Goal: Find specific page/section

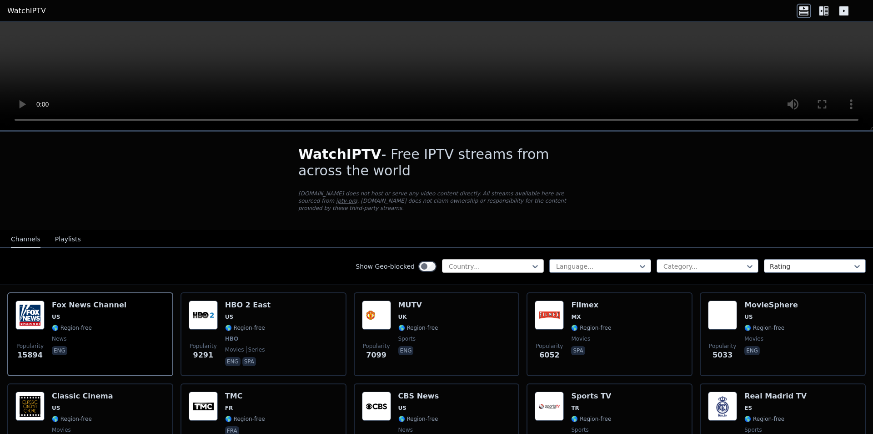
click at [496, 262] on div at bounding box center [489, 266] width 83 height 9
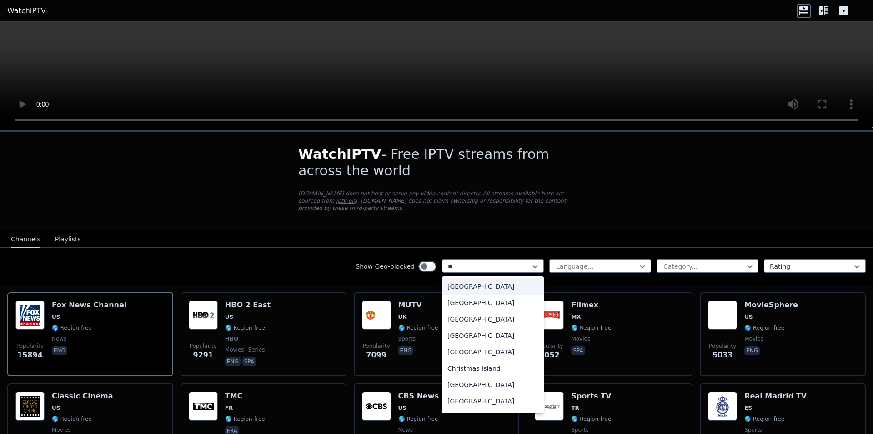
type input "***"
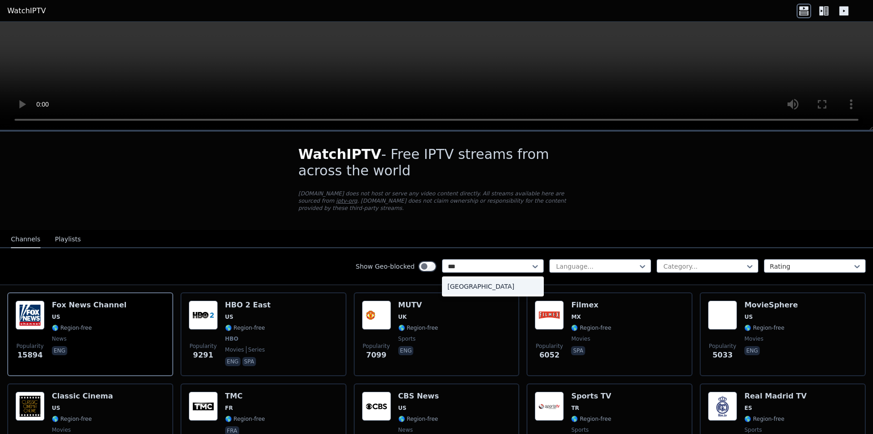
click at [507, 278] on div "[GEOGRAPHIC_DATA]" at bounding box center [493, 286] width 102 height 16
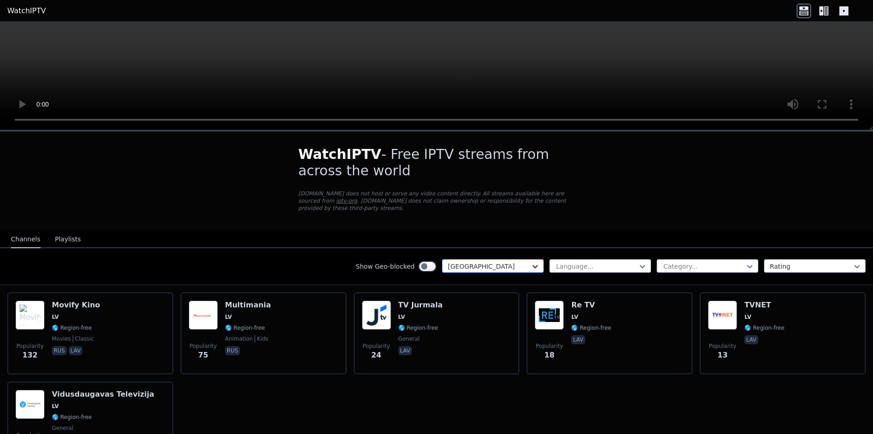
click at [531, 262] on icon at bounding box center [535, 266] width 9 height 9
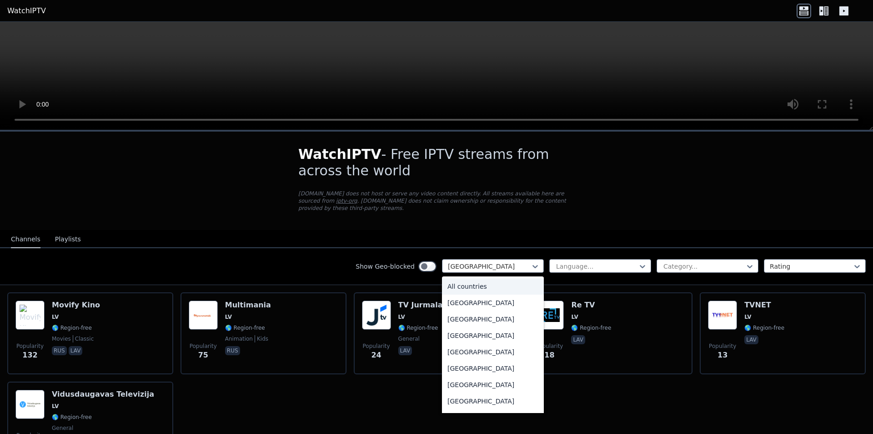
click at [507, 278] on div "All countries" at bounding box center [493, 286] width 102 height 16
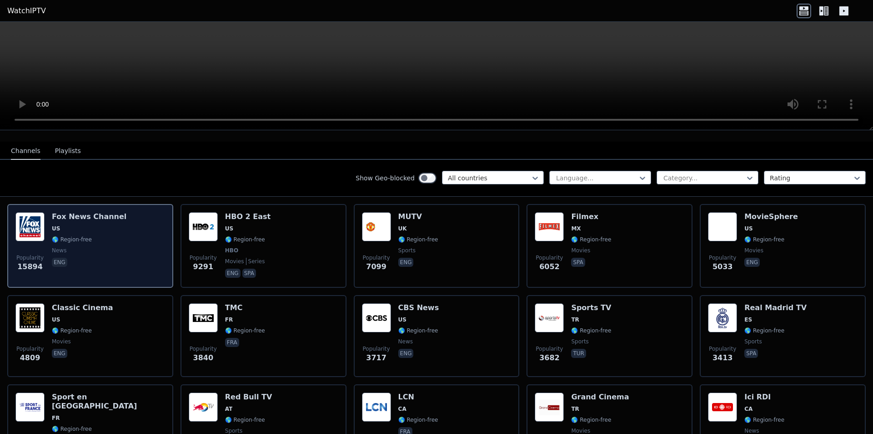
scroll to position [91, 0]
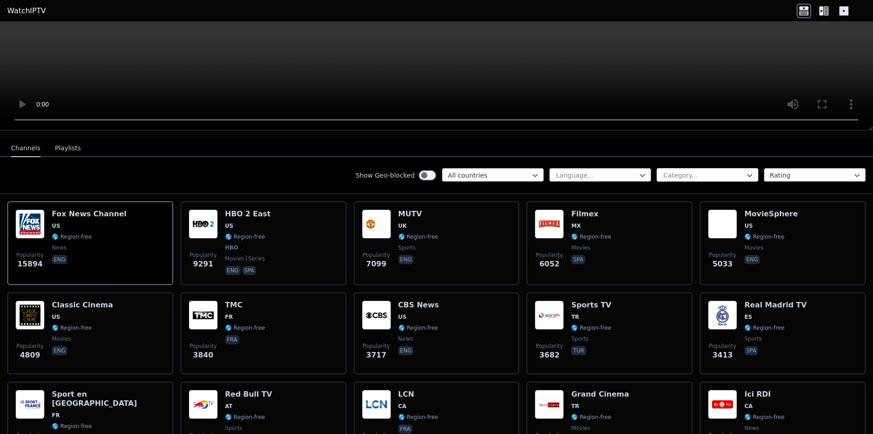
click at [710, 171] on div at bounding box center [704, 175] width 83 height 9
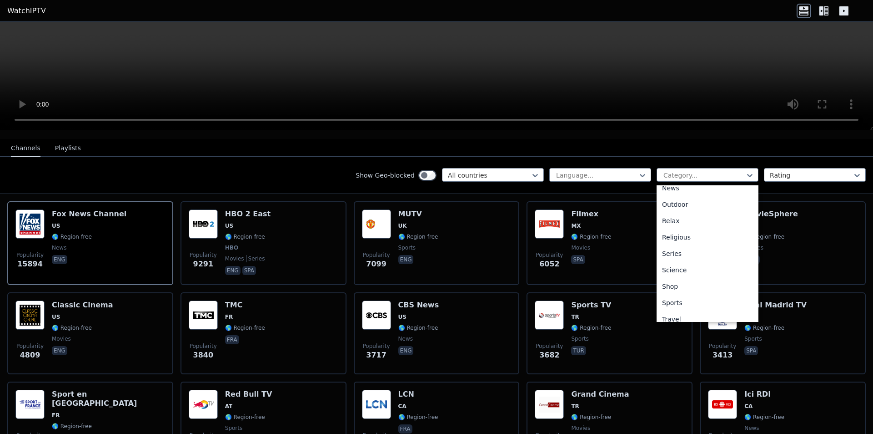
scroll to position [291, 0]
click at [701, 289] on div "Sports" at bounding box center [708, 297] width 102 height 16
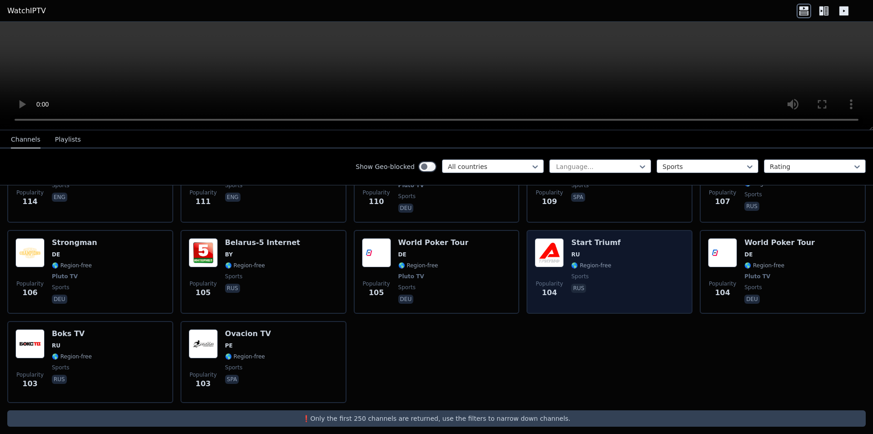
scroll to position [1908, 0]
